Goal: Task Accomplishment & Management: Manage account settings

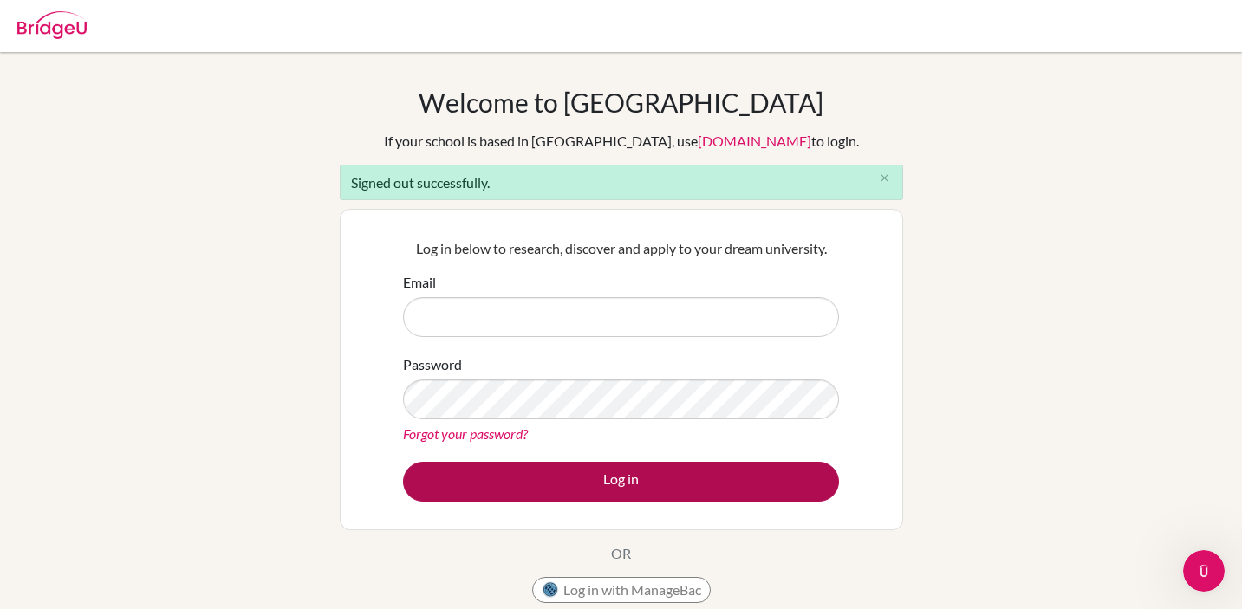
type input "[EMAIL_ADDRESS][PERSON_NAME][DOMAIN_NAME]"
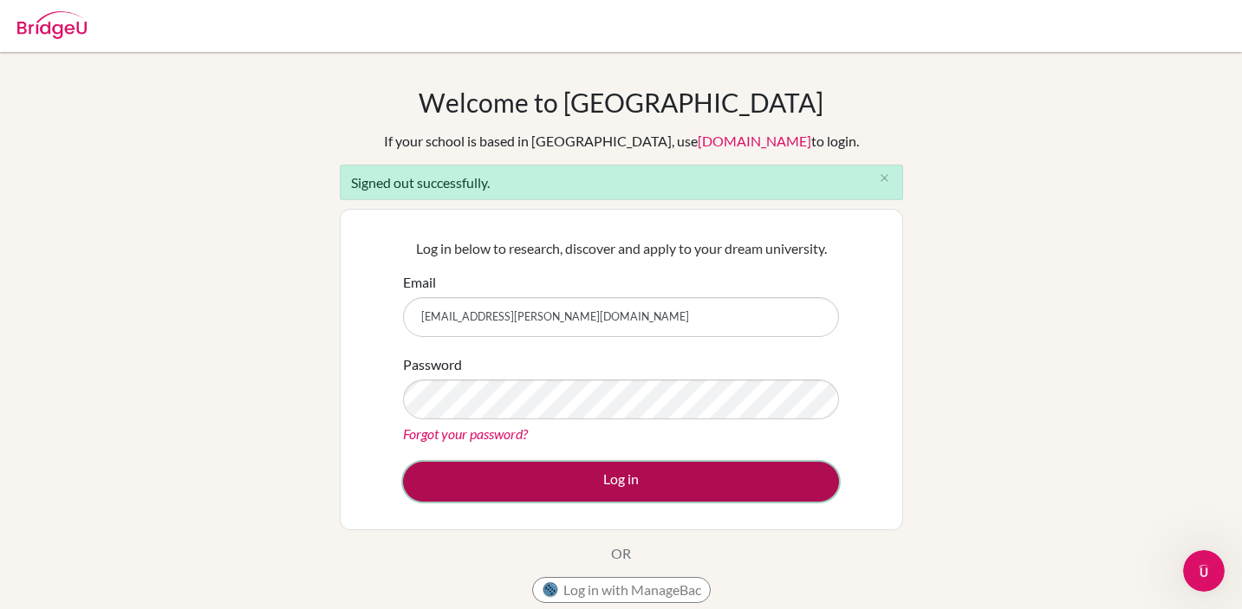
click at [487, 490] on button "Log in" at bounding box center [621, 482] width 436 height 40
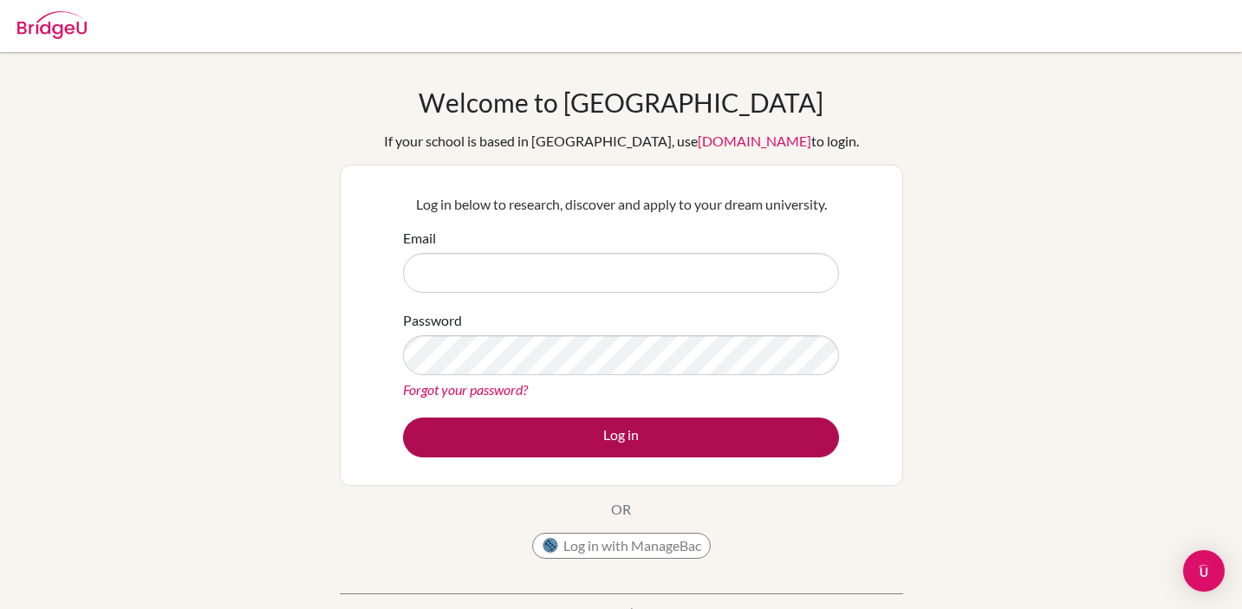
type input "[EMAIL_ADDRESS][PERSON_NAME][DOMAIN_NAME]"
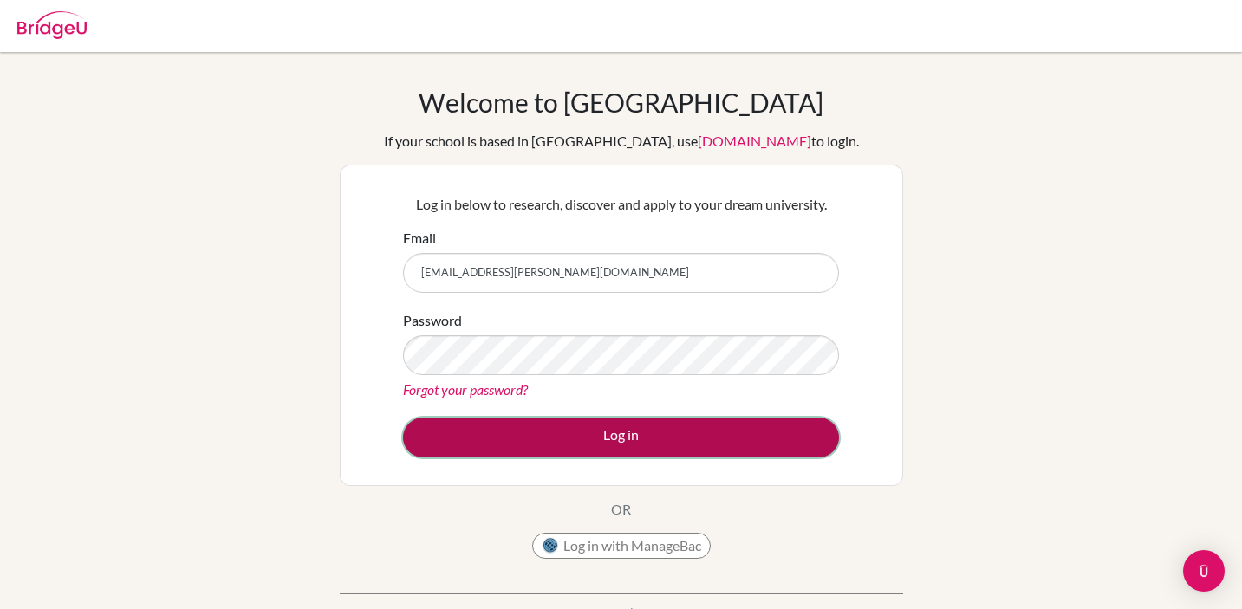
click at [499, 432] on button "Log in" at bounding box center [621, 438] width 436 height 40
